Goal: Task Accomplishment & Management: Manage account settings

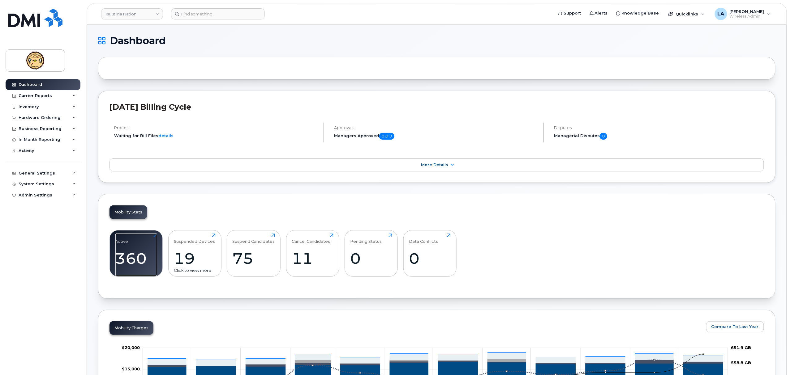
drag, startPoint x: 134, startPoint y: 243, endPoint x: 183, endPoint y: 252, distance: 50.6
click at [134, 243] on div "Active 360 Click to view more" at bounding box center [136, 254] width 42 height 40
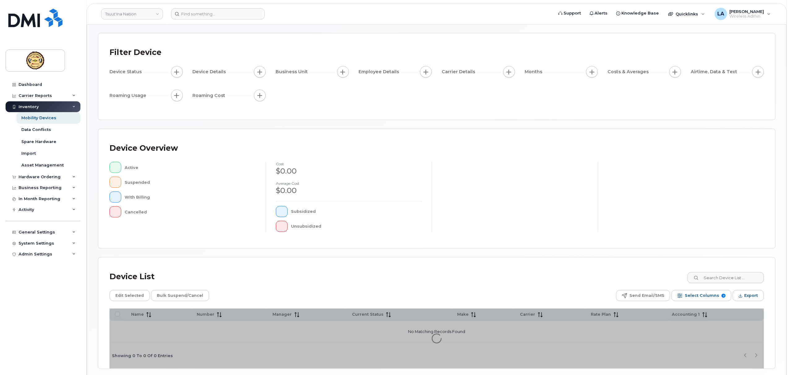
scroll to position [50, 0]
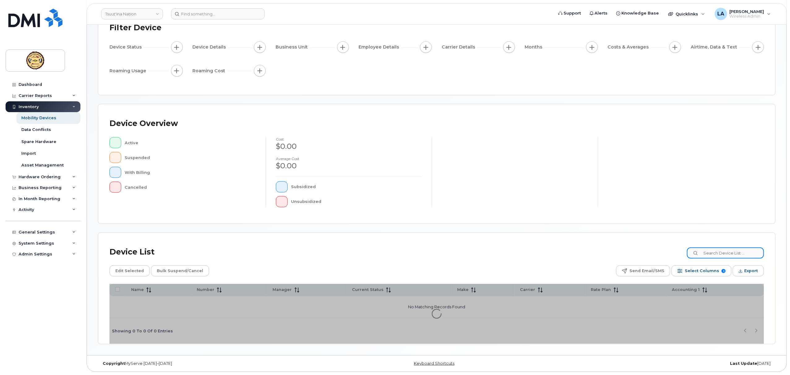
click at [752, 253] on input at bounding box center [725, 253] width 77 height 11
paste input "4038292295"
type input "4038292295"
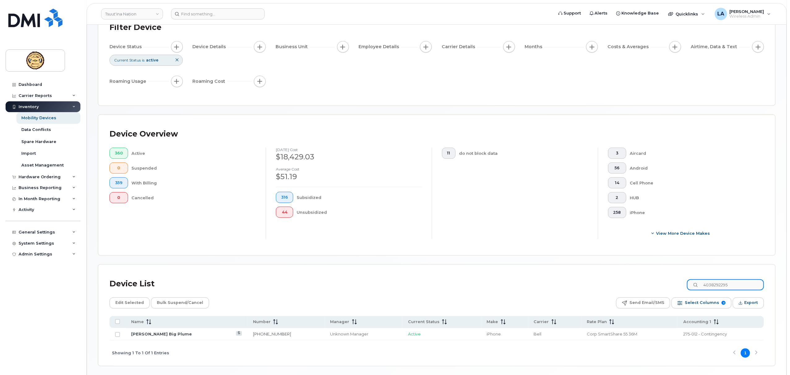
scroll to position [73, 0]
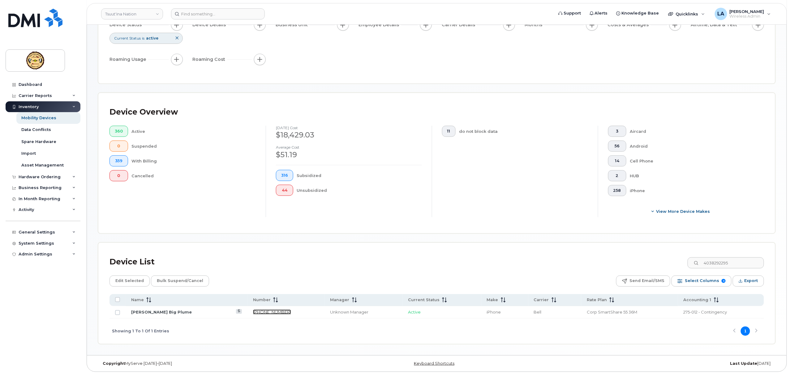
click at [253, 310] on link "403-829-2295" at bounding box center [272, 312] width 38 height 5
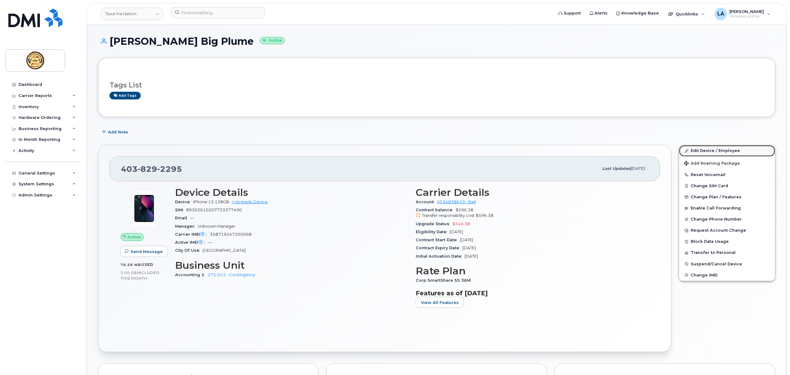
click at [698, 151] on link "Edit Device / Employee" at bounding box center [727, 150] width 96 height 11
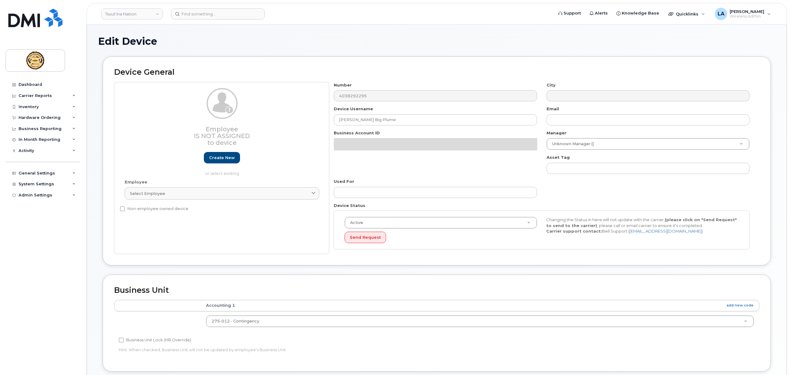
select select "582614"
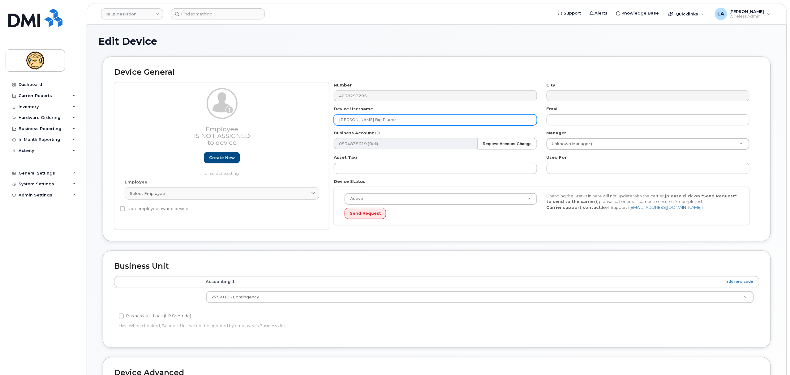
drag, startPoint x: 392, startPoint y: 121, endPoint x: 234, endPoint y: 135, distance: 158.6
click at [236, 135] on div "Employee Is not assigned to device Create new or select existing Employee Selec…" at bounding box center [436, 156] width 645 height 148
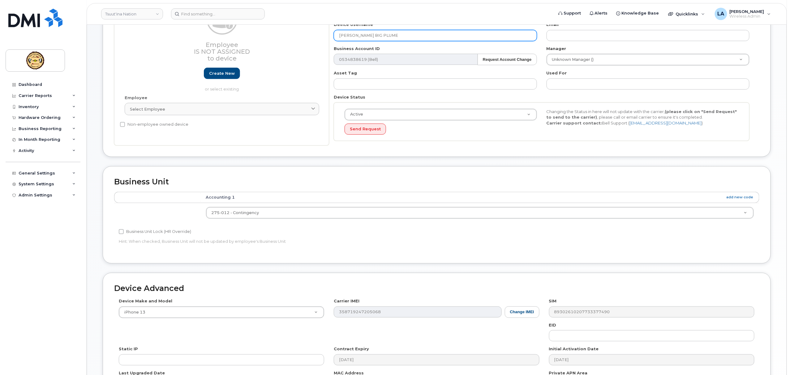
scroll to position [165, 0]
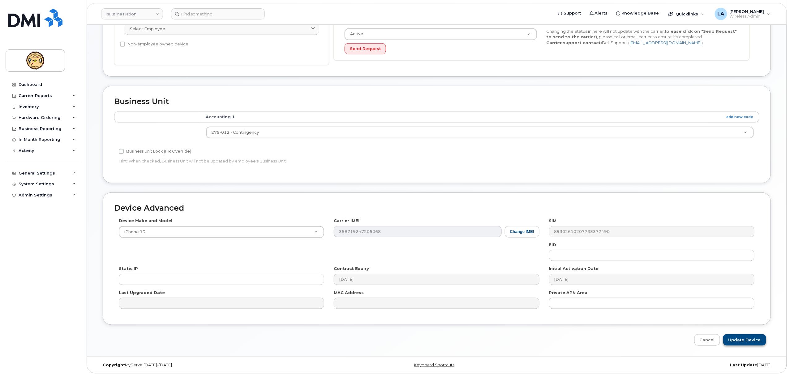
type input "TESSIE BIG PLUME"
click at [744, 341] on input "Update Device" at bounding box center [744, 339] width 43 height 11
type input "Saving..."
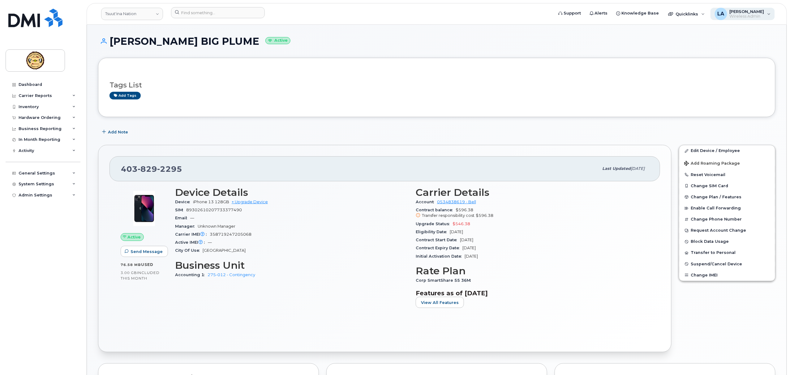
click at [740, 15] on span "Wireless Admin" at bounding box center [746, 16] width 35 height 5
click at [704, 62] on div "Sign out" at bounding box center [729, 60] width 89 height 11
